Goal: Transaction & Acquisition: Purchase product/service

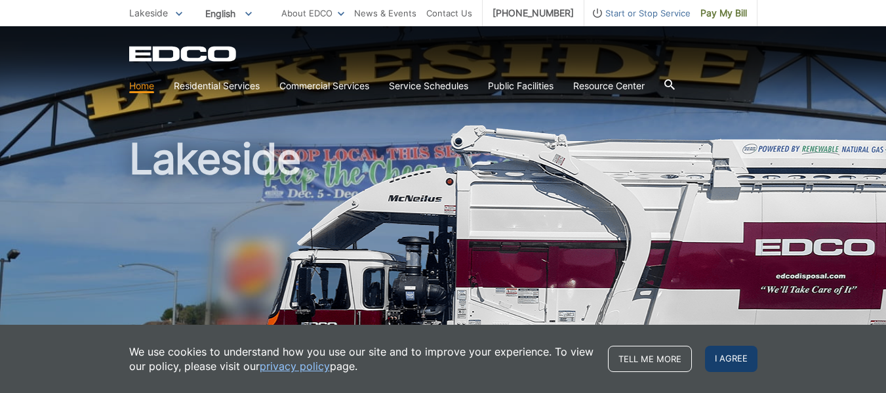
click at [727, 355] on span "I agree" at bounding box center [731, 359] width 52 height 26
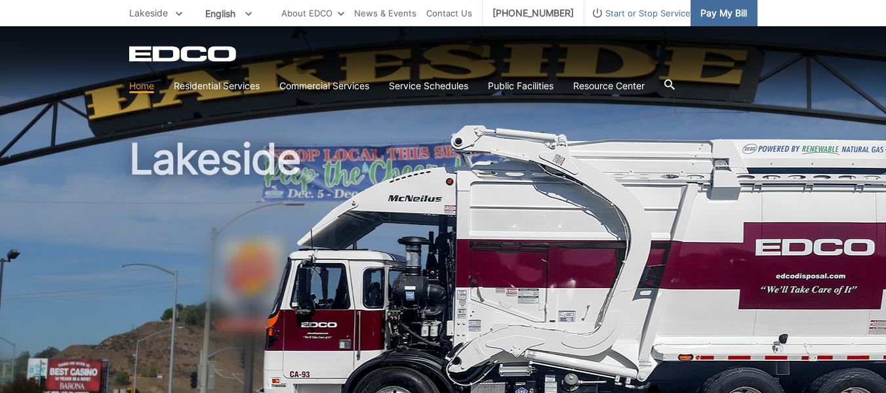
click at [727, 13] on span "Pay My Bill" at bounding box center [724, 13] width 47 height 14
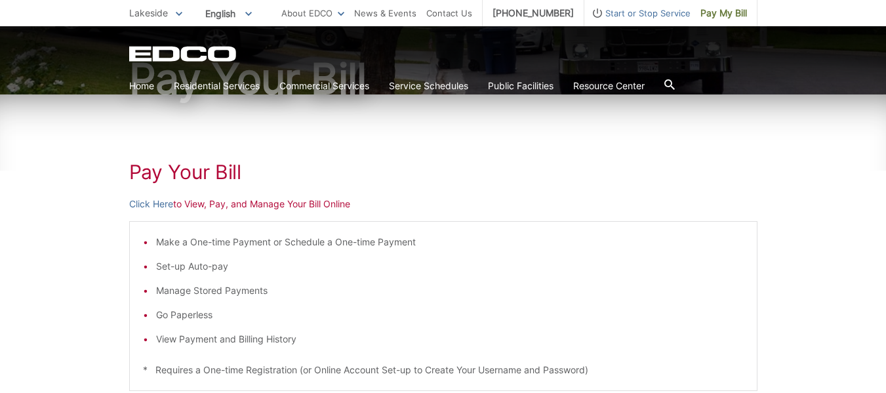
scroll to position [133, 0]
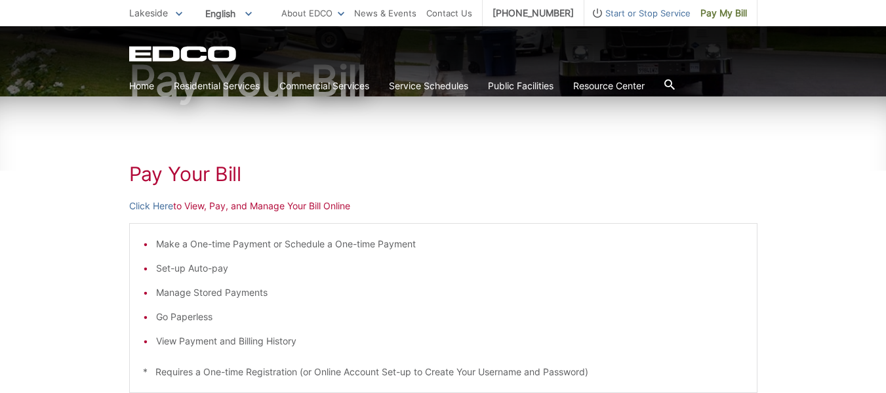
click at [258, 203] on p "Click Here to View, Pay, and Manage Your Bill Online" at bounding box center [443, 206] width 628 height 14
click at [152, 202] on link "Click Here" at bounding box center [151, 206] width 44 height 14
click at [527, 218] on div "Pay Your Bill Click Here to View, Pay, and Manage Your Bill Online Make a One-t…" at bounding box center [443, 360] width 628 height 529
